Goal: Information Seeking & Learning: Learn about a topic

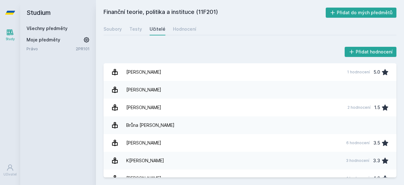
scroll to position [239, 0]
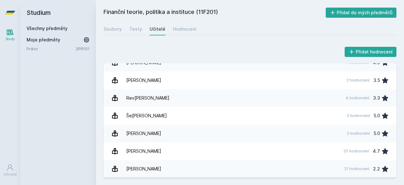
click at [50, 26] on link "Všechny předměty" at bounding box center [47, 28] width 41 height 5
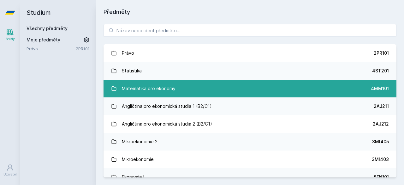
click at [148, 92] on div "Matematika pro ekonomy" at bounding box center [149, 88] width 54 height 13
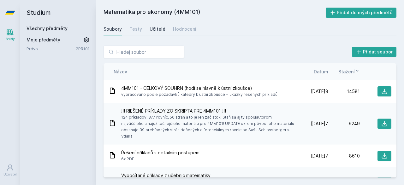
click at [157, 28] on div "Učitelé" at bounding box center [158, 29] width 16 height 6
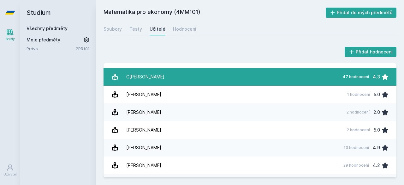
scroll to position [51, 0]
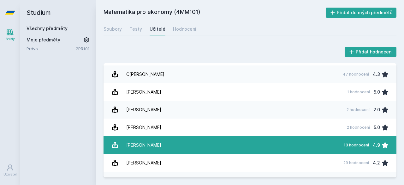
click at [252, 147] on link "[PERSON_NAME] 13 hodnocení 4.9" at bounding box center [250, 145] width 293 height 18
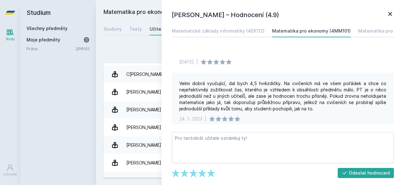
click at [138, 56] on div "Přidat hodnocení" at bounding box center [250, 51] width 293 height 13
click at [390, 15] on icon at bounding box center [391, 14] width 8 height 8
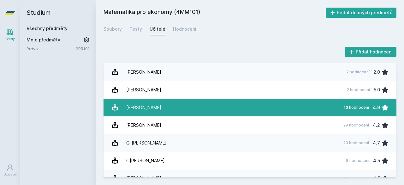
scroll to position [93, 0]
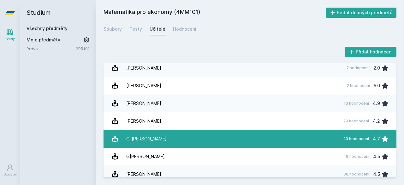
click at [268, 144] on link "[PERSON_NAME] 20 hodnocení 4.7" at bounding box center [250, 139] width 293 height 18
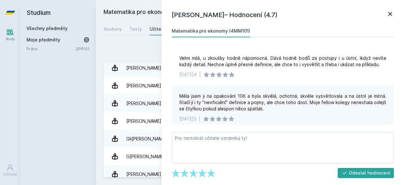
click at [390, 14] on icon at bounding box center [390, 14] width 4 height 4
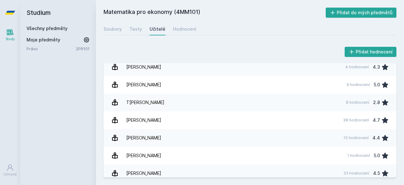
scroll to position [589, 0]
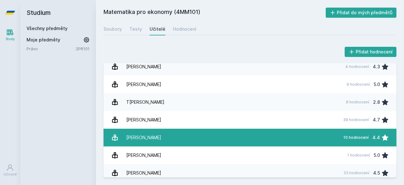
click at [340, 140] on div "10 hodnocení 4.4" at bounding box center [364, 137] width 49 height 13
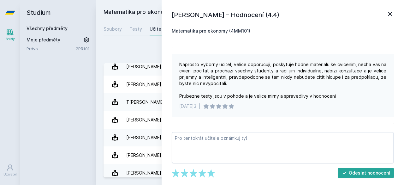
scroll to position [25, 0]
click at [129, 46] on div "Přidat hodnocení" at bounding box center [250, 51] width 293 height 13
click at [394, 16] on icon at bounding box center [391, 14] width 8 height 8
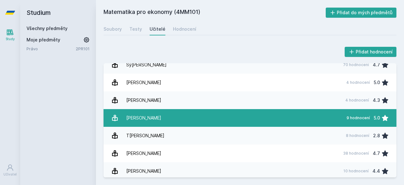
scroll to position [527, 0]
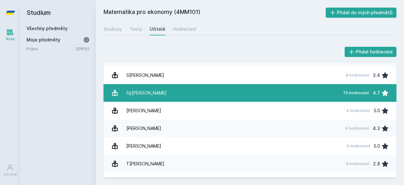
click at [294, 96] on link "[PERSON_NAME] 70 hodnocení 4.7" at bounding box center [250, 93] width 293 height 18
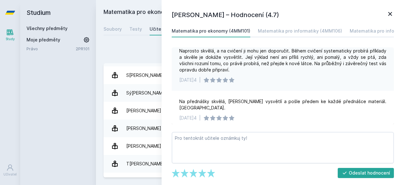
scroll to position [58, 0]
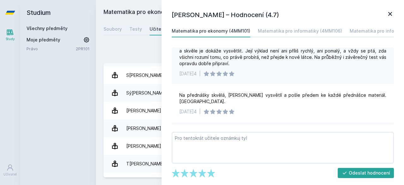
click at [158, 47] on div "Přidat hodnocení" at bounding box center [250, 51] width 293 height 13
click at [393, 12] on icon at bounding box center [391, 14] width 8 height 8
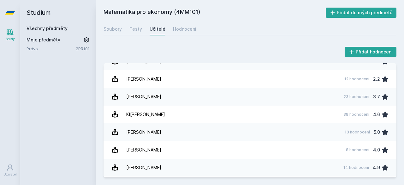
scroll to position [207, 0]
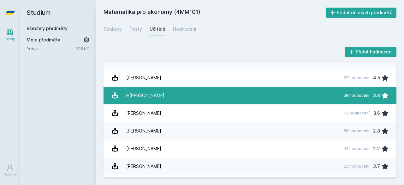
click at [258, 97] on link "[DEMOGRAPHIC_DATA] Richard 58 hodnocení 3.8" at bounding box center [250, 96] width 293 height 18
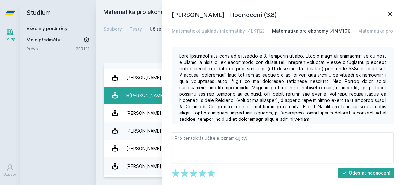
scroll to position [101, 0]
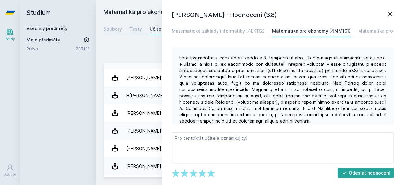
click at [394, 15] on icon at bounding box center [391, 14] width 8 height 8
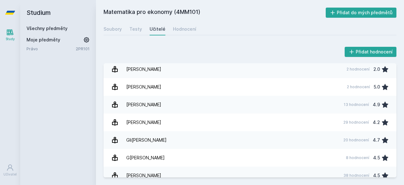
scroll to position [90, 0]
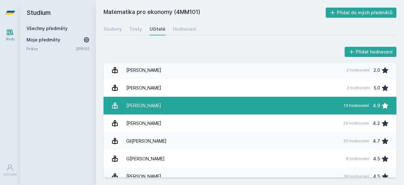
click at [267, 110] on link "[PERSON_NAME] 13 hodnocení 4.9" at bounding box center [250, 106] width 293 height 18
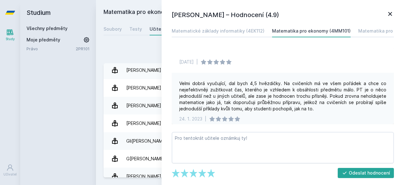
click at [392, 16] on icon at bounding box center [391, 14] width 8 height 8
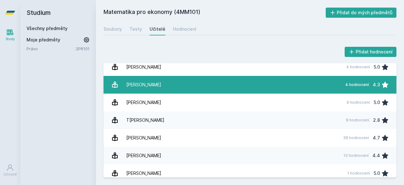
scroll to position [560, 0]
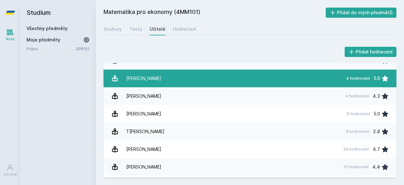
click at [175, 82] on link "[PERSON_NAME] 4 hodnocení 5.0" at bounding box center [250, 78] width 293 height 18
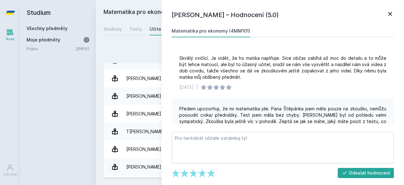
click at [388, 15] on icon at bounding box center [391, 14] width 8 height 8
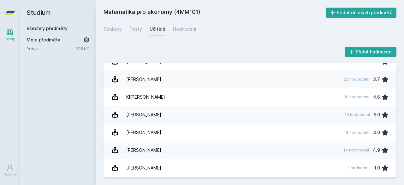
scroll to position [319, 0]
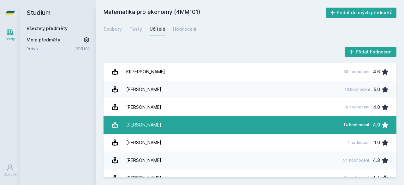
click at [197, 123] on link "[PERSON_NAME] 14 hodnocení 4.9" at bounding box center [250, 125] width 293 height 18
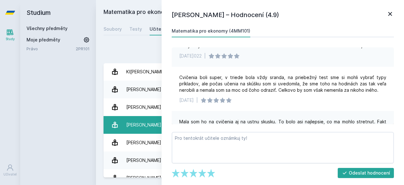
scroll to position [75, 0]
